Goal: Information Seeking & Learning: Learn about a topic

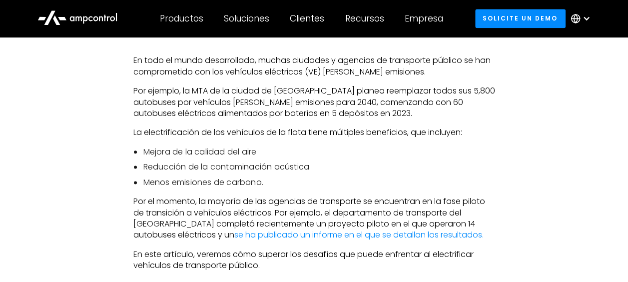
scroll to position [554, 0]
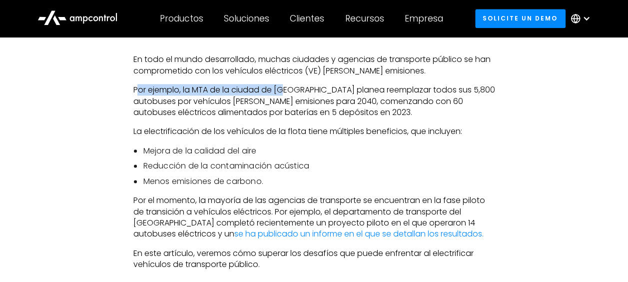
drag, startPoint x: 139, startPoint y: 89, endPoint x: 283, endPoint y: 95, distance: 143.6
click at [283, 95] on p "Por ejemplo, la MTA de la ciudad de [GEOGRAPHIC_DATA] planea reemplazar todos s…" at bounding box center [314, 100] width 362 height 33
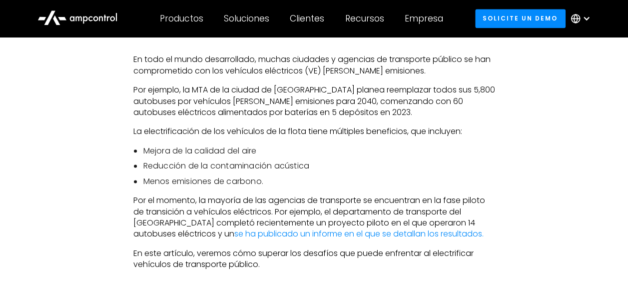
drag, startPoint x: 283, startPoint y: 95, endPoint x: 233, endPoint y: 100, distance: 50.2
click at [233, 100] on p "Por ejemplo, la MTA de la ciudad de [GEOGRAPHIC_DATA] planea reemplazar todos s…" at bounding box center [314, 100] width 362 height 33
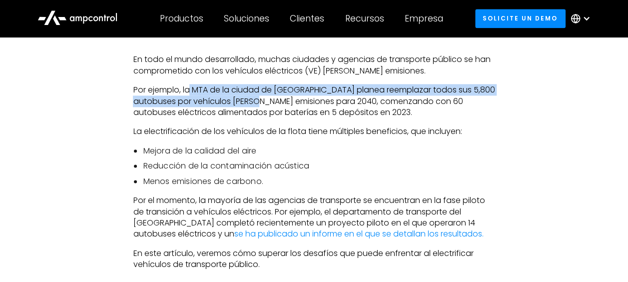
drag, startPoint x: 191, startPoint y: 89, endPoint x: 285, endPoint y: 103, distance: 95.1
click at [285, 103] on p "Por ejemplo, la MTA de la ciudad de [GEOGRAPHIC_DATA] planea reemplazar todos s…" at bounding box center [314, 100] width 362 height 33
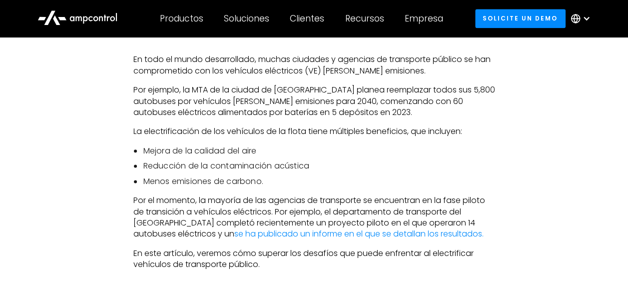
drag, startPoint x: 285, startPoint y: 103, endPoint x: 275, endPoint y: 112, distance: 13.1
click at [274, 112] on p "Por ejemplo, la MTA de la ciudad de [GEOGRAPHIC_DATA] planea reemplazar todos s…" at bounding box center [314, 100] width 362 height 33
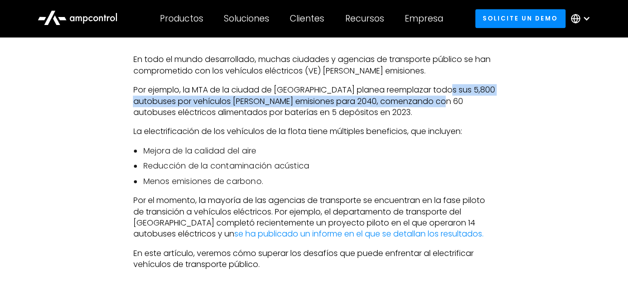
drag, startPoint x: 443, startPoint y: 90, endPoint x: 473, endPoint y: 96, distance: 30.7
click at [473, 96] on p "Por ejemplo, la MTA de la ciudad de [GEOGRAPHIC_DATA] planea reemplazar todos s…" at bounding box center [314, 100] width 362 height 33
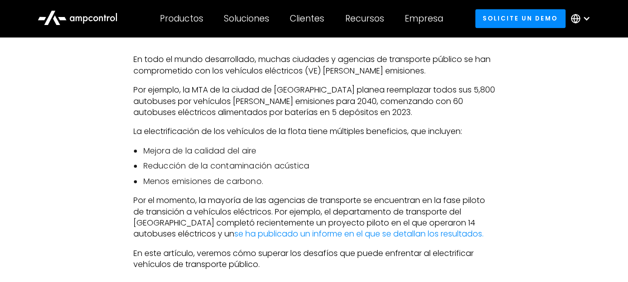
drag, startPoint x: 473, startPoint y: 96, endPoint x: 385, endPoint y: 114, distance: 89.7
click at [389, 114] on p "Por ejemplo, la MTA de la ciudad de [GEOGRAPHIC_DATA] planea reemplazar todos s…" at bounding box center [314, 100] width 362 height 33
drag, startPoint x: 202, startPoint y: 102, endPoint x: 291, endPoint y: 102, distance: 89.5
click at [291, 102] on p "Por ejemplo, la MTA de la ciudad de [GEOGRAPHIC_DATA] planea reemplazar todos s…" at bounding box center [314, 100] width 362 height 33
drag, startPoint x: 291, startPoint y: 102, endPoint x: 292, endPoint y: 115, distance: 13.0
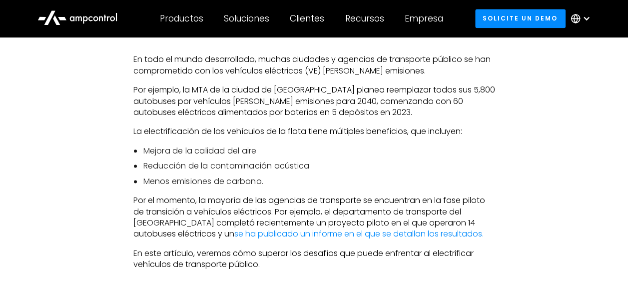
click at [292, 115] on p "Por ejemplo, la MTA de la ciudad de [GEOGRAPHIC_DATA] planea reemplazar todos s…" at bounding box center [314, 100] width 362 height 33
drag, startPoint x: 326, startPoint y: 100, endPoint x: 347, endPoint y: 101, distance: 20.5
click at [347, 101] on p "Por ejemplo, la MTA de la ciudad de [GEOGRAPHIC_DATA] planea reemplazar todos s…" at bounding box center [314, 100] width 362 height 33
drag, startPoint x: 347, startPoint y: 101, endPoint x: 349, endPoint y: 112, distance: 10.7
click at [349, 112] on p "Por ejemplo, la MTA de la ciudad de [GEOGRAPHIC_DATA] planea reemplazar todos s…" at bounding box center [314, 100] width 362 height 33
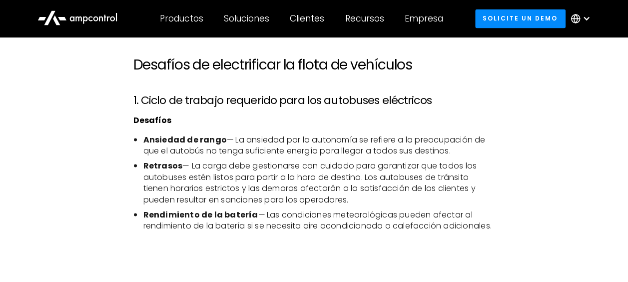
scroll to position [854, 0]
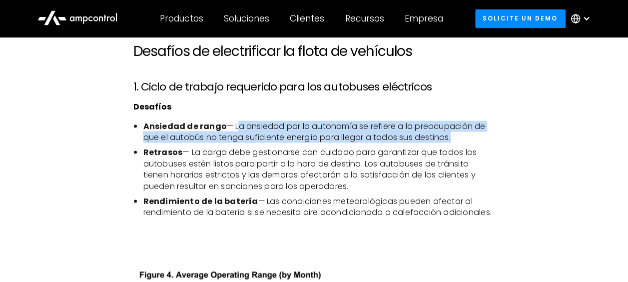
drag, startPoint x: 236, startPoint y: 125, endPoint x: 486, endPoint y: 134, distance: 250.2
click at [486, 134] on li "Ansiedad de rango — La ansiedad por la autonomía se refiere a la preocupación d…" at bounding box center [319, 131] width 352 height 22
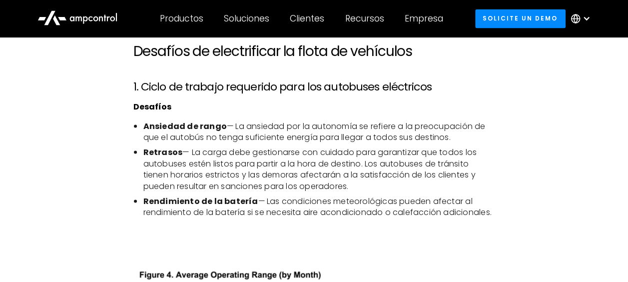
drag, startPoint x: 486, startPoint y: 134, endPoint x: 386, endPoint y: 146, distance: 100.7
click at [394, 147] on li "Retrasos — La carga debe gestionarse con cuidado para garantizar que todos los …" at bounding box center [319, 168] width 352 height 45
drag, startPoint x: 194, startPoint y: 153, endPoint x: 242, endPoint y: 155, distance: 48.0
click at [242, 155] on li "Retrasos — La carga debe gestionarse con cuidado para garantizar que todos los …" at bounding box center [319, 168] width 352 height 45
drag, startPoint x: 242, startPoint y: 155, endPoint x: 240, endPoint y: 167, distance: 12.1
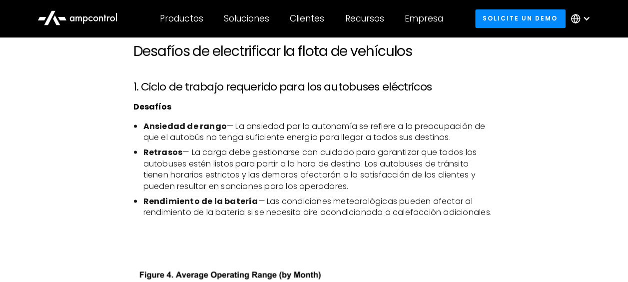
click at [240, 167] on li "Retrasos — La carga debe gestionarse con cuidado para garantizar que todos los …" at bounding box center [319, 168] width 352 height 45
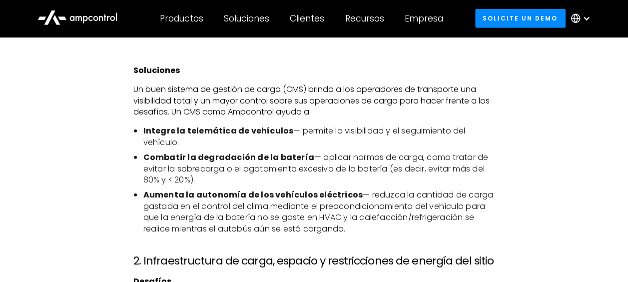
scroll to position [1354, 0]
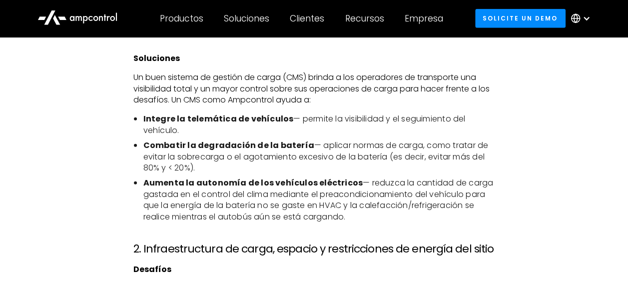
click at [236, 140] on strong "Combatir la degradación de la batería" at bounding box center [228, 144] width 171 height 11
drag, startPoint x: 153, startPoint y: 145, endPoint x: 297, endPoint y: 149, distance: 143.5
click at [297, 149] on strong "Combatir la degradación de la batería" at bounding box center [228, 144] width 171 height 11
drag, startPoint x: 297, startPoint y: 149, endPoint x: 281, endPoint y: 158, distance: 18.4
click at [279, 158] on li "Combatir la degradación de la batería — aplicar normas de carga, como tratar de…" at bounding box center [319, 156] width 352 height 33
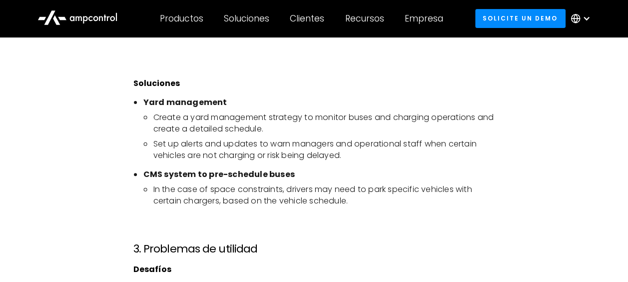
scroll to position [2004, 0]
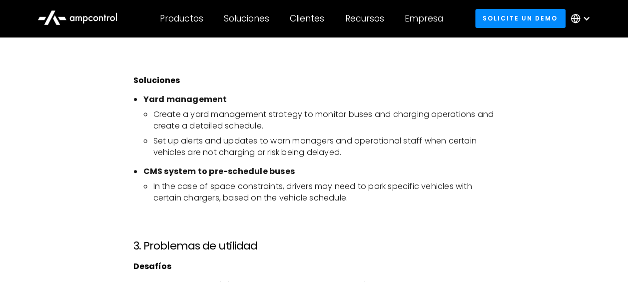
click at [242, 166] on b "CMS system to pre-schedule buses" at bounding box center [218, 170] width 151 height 11
